Goal: Information Seeking & Learning: Learn about a topic

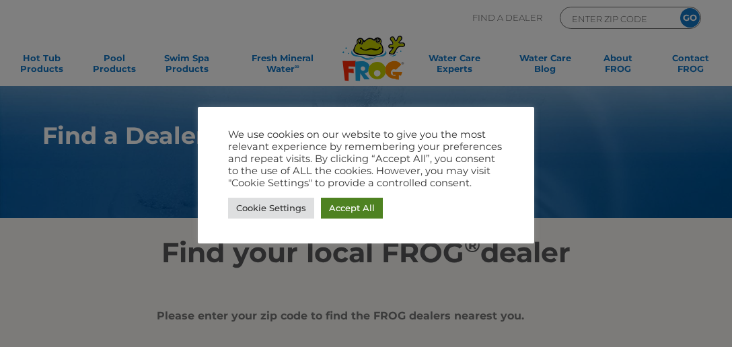
click at [353, 207] on link "Accept All" at bounding box center [352, 208] width 62 height 21
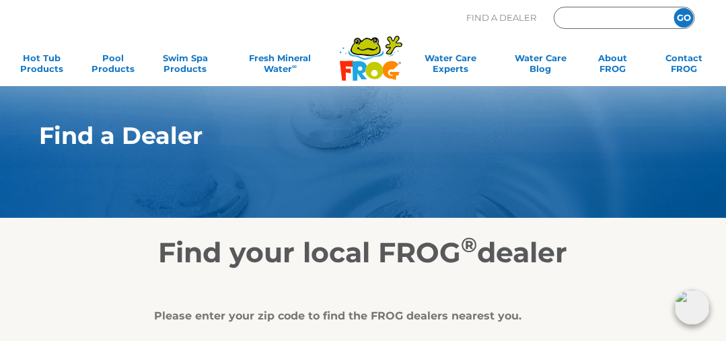
click at [634, 19] on input "Zip Code Form" at bounding box center [609, 18] width 91 height 15
type input "12901"
click at [687, 15] on input "GO" at bounding box center [684, 18] width 20 height 20
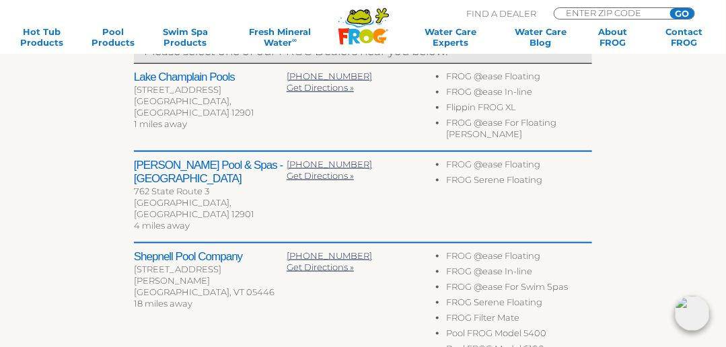
scroll to position [499, 0]
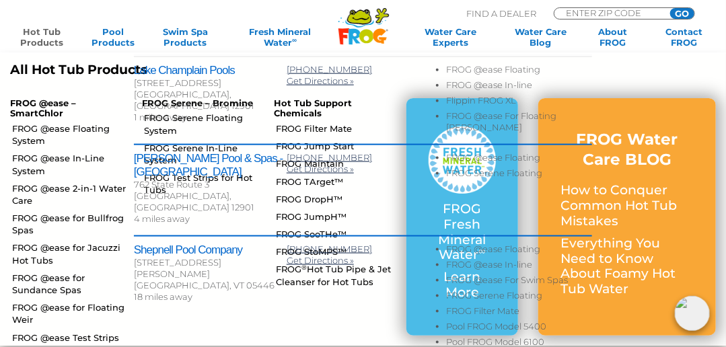
click at [52, 36] on link "Hot Tub Products" at bounding box center [41, 37] width 56 height 22
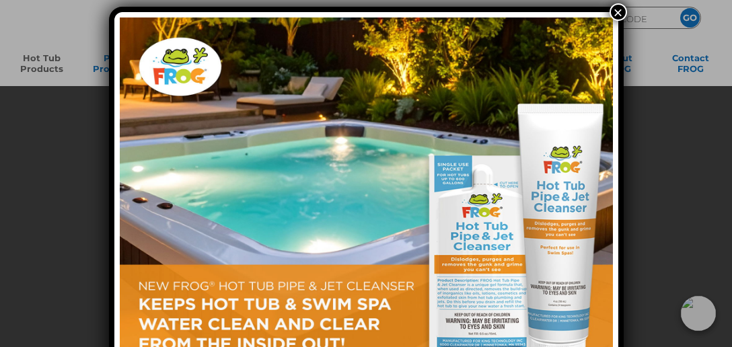
click at [622, 8] on button "×" at bounding box center [617, 11] width 17 height 17
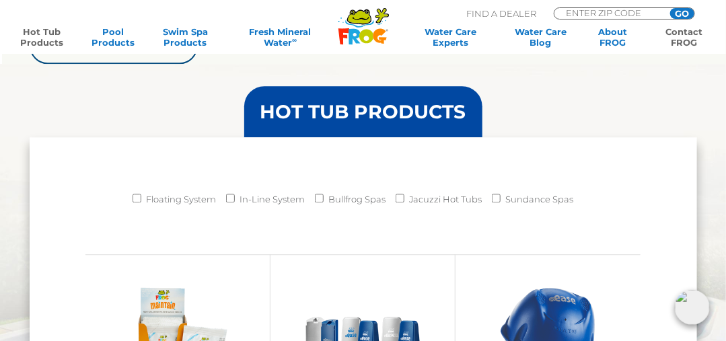
scroll to position [1076, 0]
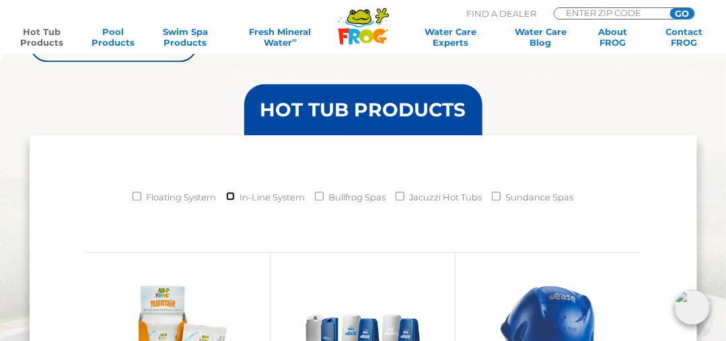
click at [231, 193] on input "In-Line System" at bounding box center [230, 196] width 9 height 9
checkbox input "true"
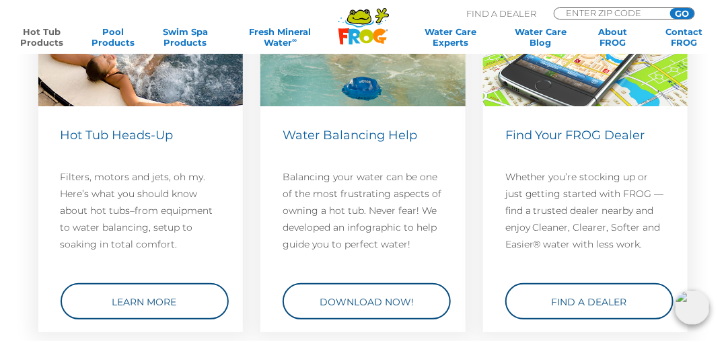
scroll to position [3343, 0]
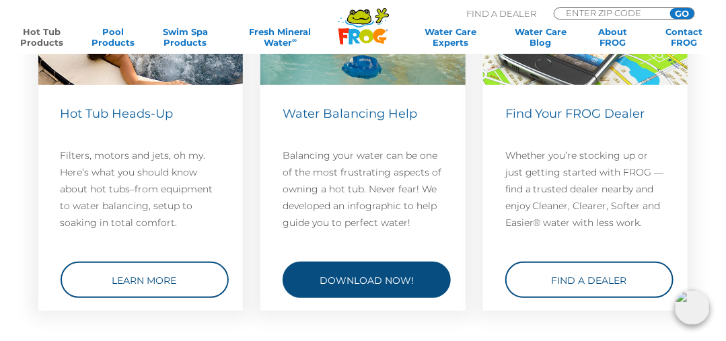
click at [385, 272] on link "Download Now!" at bounding box center [366, 280] width 168 height 36
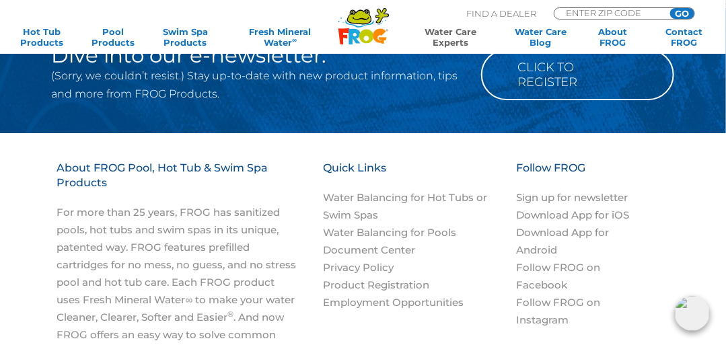
scroll to position [1691, 0]
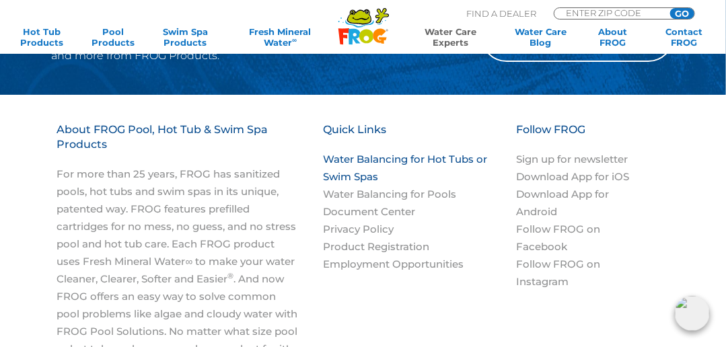
click at [455, 157] on link "Water Balancing for Hot Tubs or Swim Spas" at bounding box center [405, 168] width 164 height 30
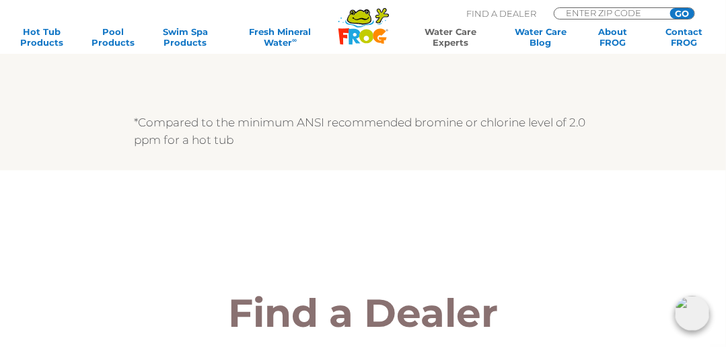
scroll to position [1114, 0]
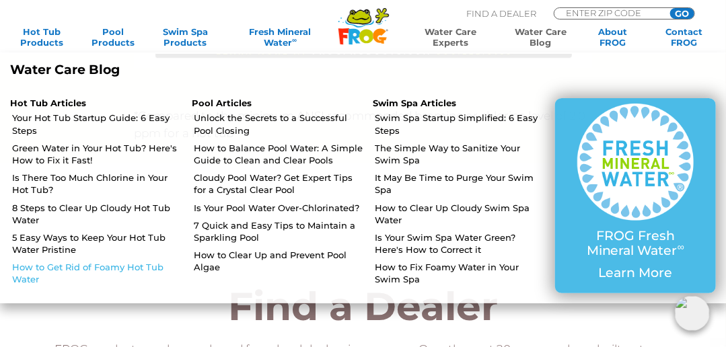
click at [42, 270] on link "How to Get Rid of Foamy Hot Tub Water" at bounding box center [96, 273] width 169 height 24
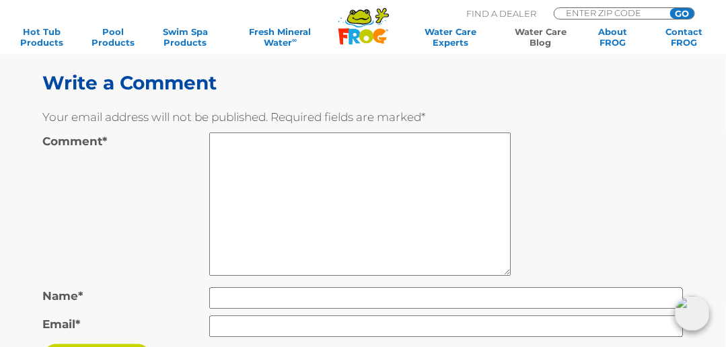
scroll to position [7493, 0]
